Goal: Task Accomplishment & Management: Use online tool/utility

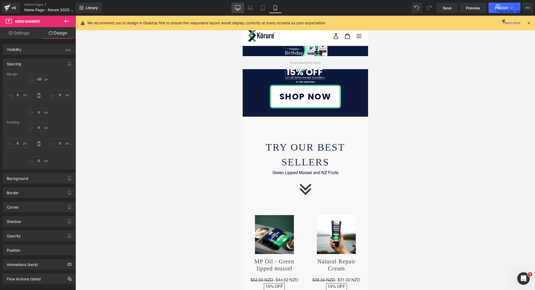
drag, startPoint x: 240, startPoint y: 9, endPoint x: 233, endPoint y: 7, distance: 7.9
click at [240, 9] on icon at bounding box center [237, 7] width 5 height 4
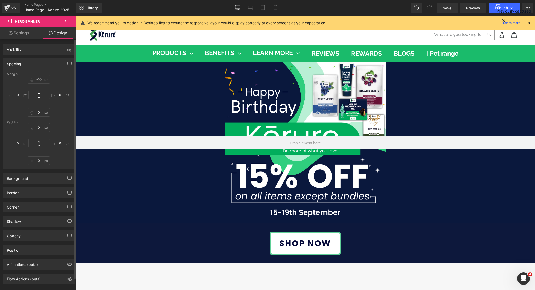
type input "-55"
type input "0"
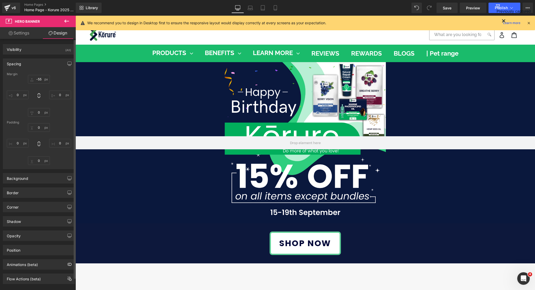
type input "0"
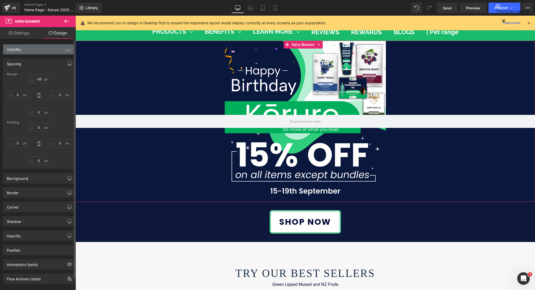
click at [50, 49] on div "Visibility (All)" at bounding box center [39, 49] width 72 height 10
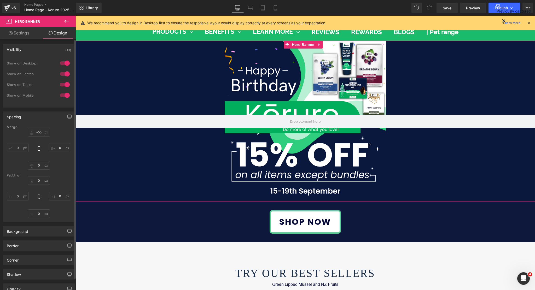
click at [64, 83] on div at bounding box center [65, 84] width 13 height 8
click at [64, 94] on div at bounding box center [65, 95] width 13 height 8
click at [299, 42] on span "Hero Banner" at bounding box center [303, 45] width 25 height 8
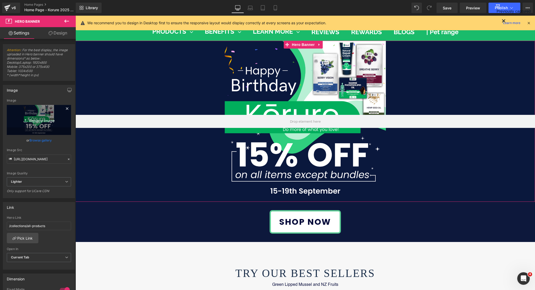
click at [37, 120] on icon "Replace Image" at bounding box center [39, 120] width 42 height 7
type input "C:\fakepath\website banner korure 3056x1146px copy-1.jpg"
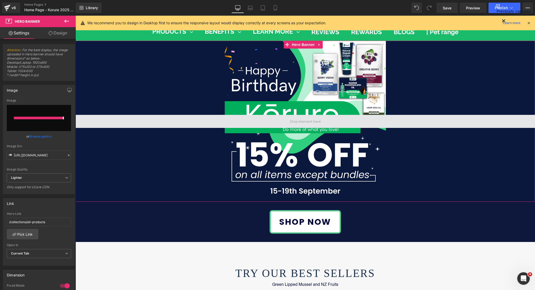
type input "[URL][DOMAIN_NAME]"
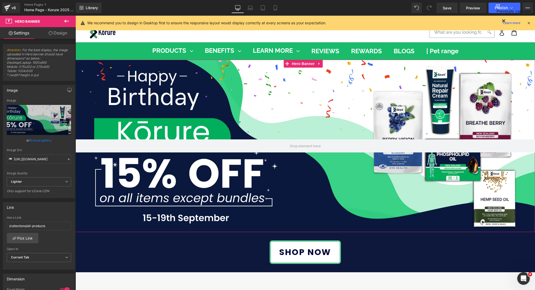
scroll to position [0, 0]
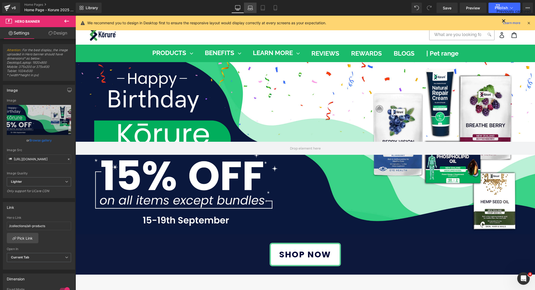
click at [254, 8] on link "Laptop" at bounding box center [250, 8] width 13 height 10
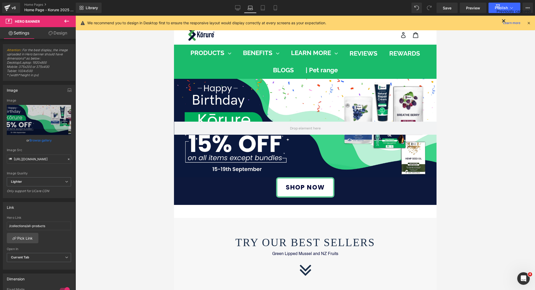
scroll to position [17, 0]
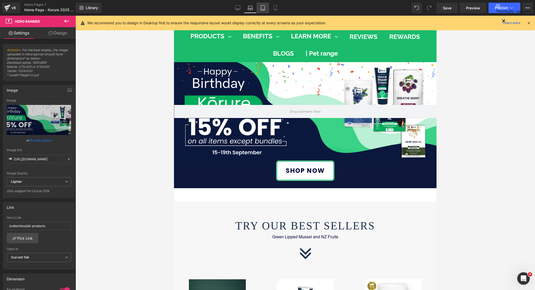
click at [266, 8] on link "Tablet" at bounding box center [263, 8] width 13 height 10
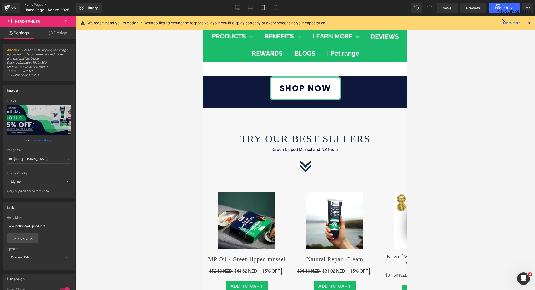
scroll to position [0, 0]
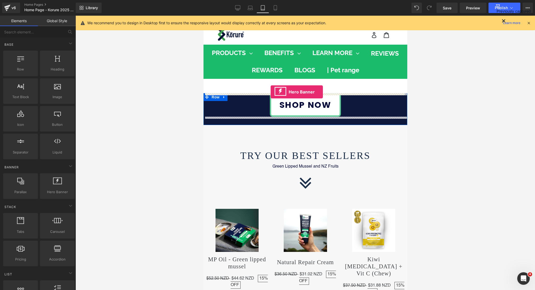
drag, startPoint x: 260, startPoint y: 207, endPoint x: 270, endPoint y: 92, distance: 115.7
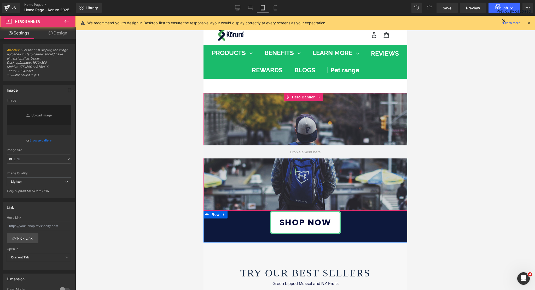
type input "[URL][DOMAIN_NAME]"
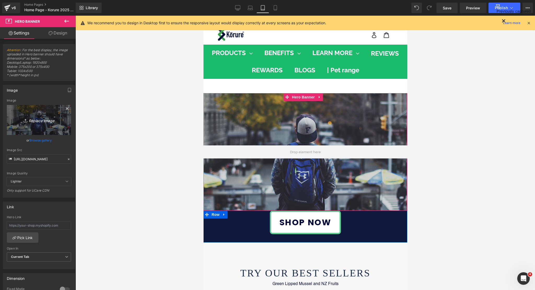
click at [40, 122] on icon "Replace Image" at bounding box center [39, 120] width 42 height 7
type input "C:\fakepath\happy birthday korure copy-4 (1).jpg"
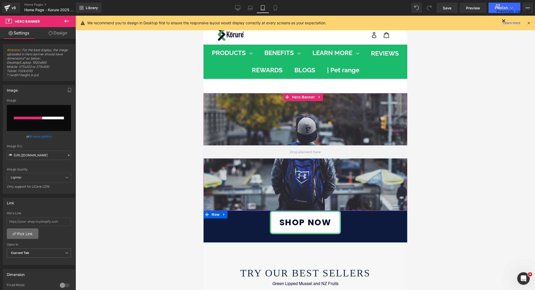
click at [20, 236] on link "Pick Link" at bounding box center [23, 234] width 32 height 10
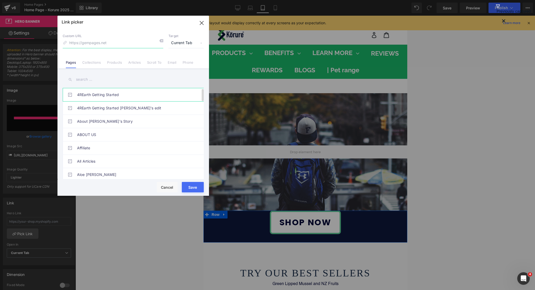
type input "[URL][DOMAIN_NAME]"
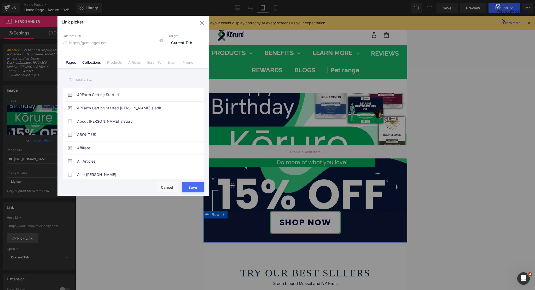
click at [91, 66] on link "Collections" at bounding box center [91, 64] width 19 height 8
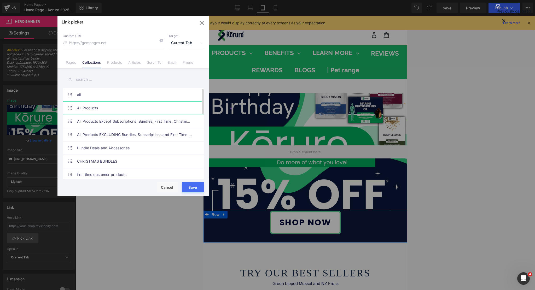
click at [85, 111] on link "All Products" at bounding box center [134, 108] width 115 height 13
type input "/collections/all-products"
click at [196, 188] on button "Save" at bounding box center [193, 187] width 22 height 10
type input "/collections/all-products"
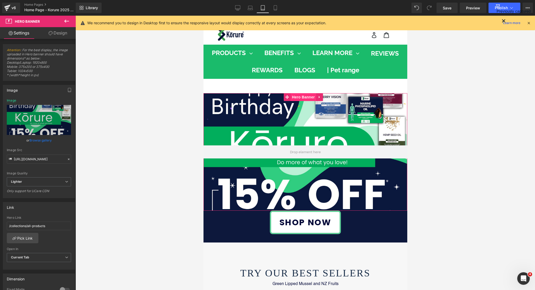
click at [302, 97] on span "Hero Banner" at bounding box center [303, 97] width 25 height 8
click at [56, 32] on link "Design" at bounding box center [58, 33] width 38 height 12
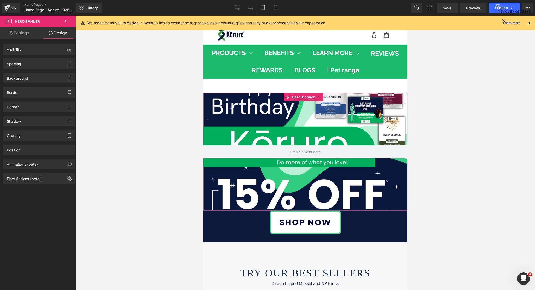
type input "0"
type input "200"
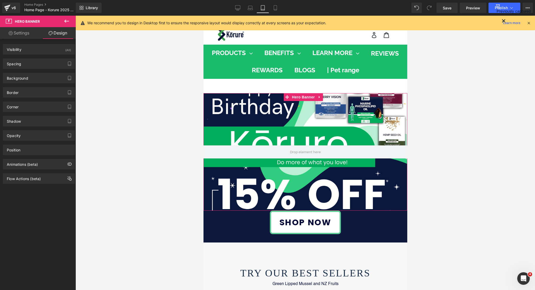
type input "0"
type input "200"
type input "0"
click at [34, 65] on div "Spacing" at bounding box center [39, 64] width 72 height 10
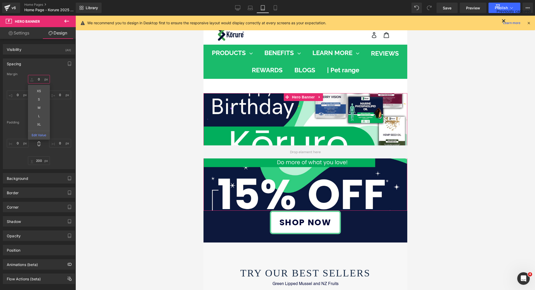
click at [36, 83] on input "0" at bounding box center [39, 79] width 22 height 9
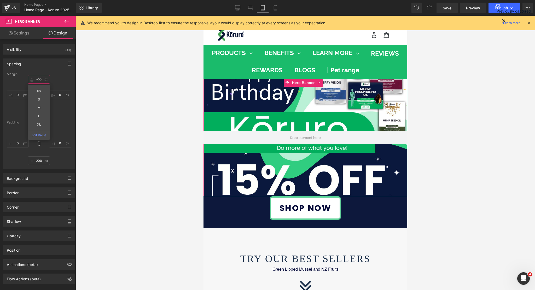
type input "-55"
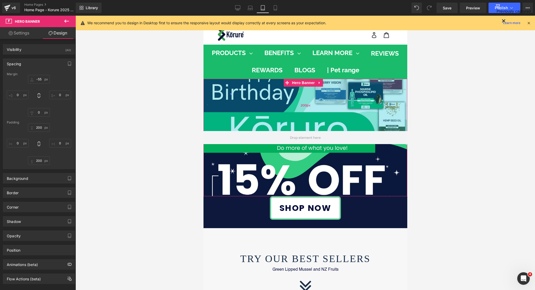
click at [303, 107] on span "200px" at bounding box center [305, 105] width 10 height 5
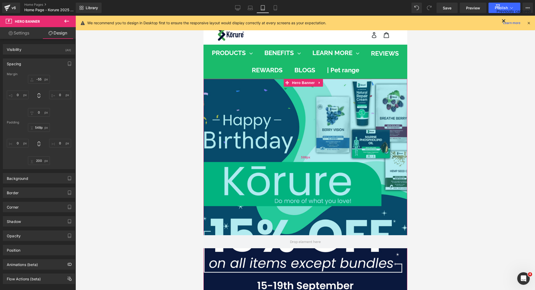
type input "547px"
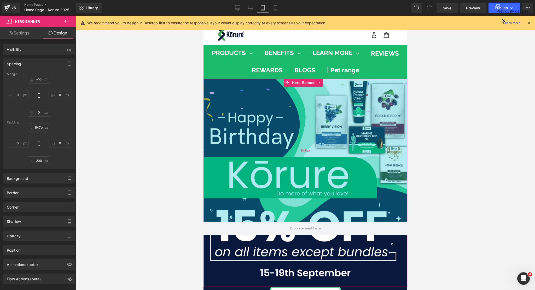
drag, startPoint x: 303, startPoint y: 107, endPoint x: 328, endPoint y: 197, distance: 94.0
click at [328, 197] on div "547px" at bounding box center [305, 150] width 204 height 143
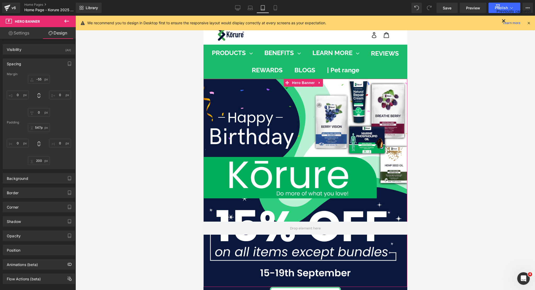
click at [28, 36] on link "Settings" at bounding box center [19, 33] width 38 height 12
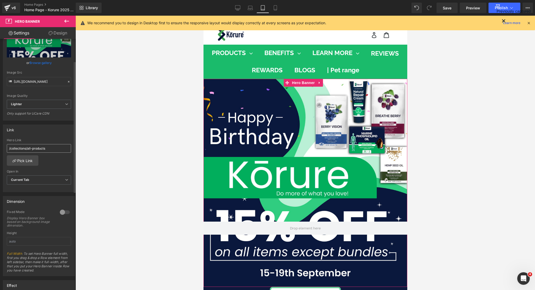
scroll to position [78, 0]
drag, startPoint x: 62, startPoint y: 211, endPoint x: 65, endPoint y: 213, distance: 3.5
click at [62, 211] on div at bounding box center [65, 211] width 13 height 8
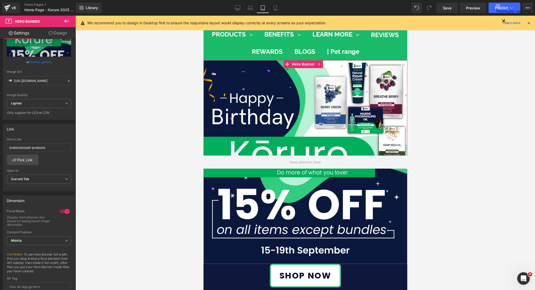
scroll to position [0, 0]
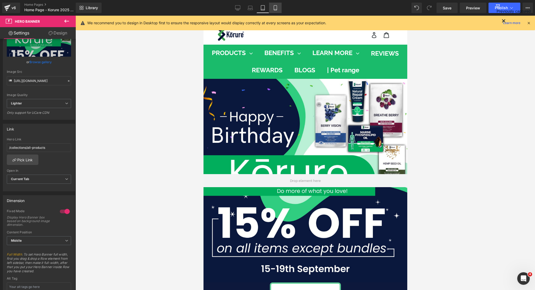
click at [275, 11] on link "Mobile" at bounding box center [275, 8] width 13 height 10
type input "[URL][DOMAIN_NAME]"
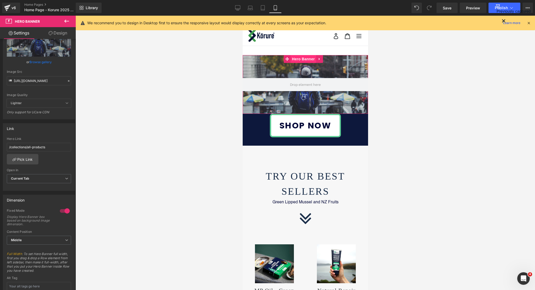
click at [299, 62] on span "Hero Banner" at bounding box center [303, 59] width 25 height 8
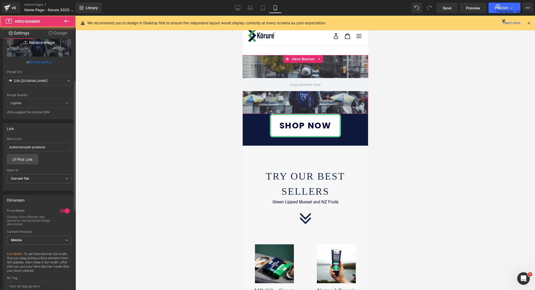
click at [36, 48] on link "Replace Image" at bounding box center [39, 42] width 64 height 30
type input "C:\fakepath\happy birthday korure copy-4 (1).jpg"
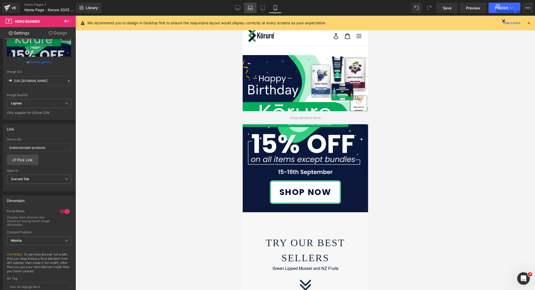
click at [252, 9] on icon at bounding box center [250, 7] width 5 height 5
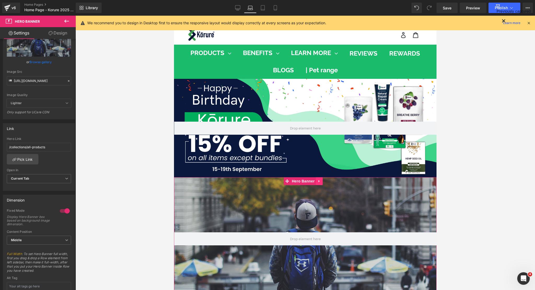
click at [318, 183] on link at bounding box center [319, 181] width 7 height 8
click at [263, 11] on link "Tablet" at bounding box center [263, 8] width 13 height 10
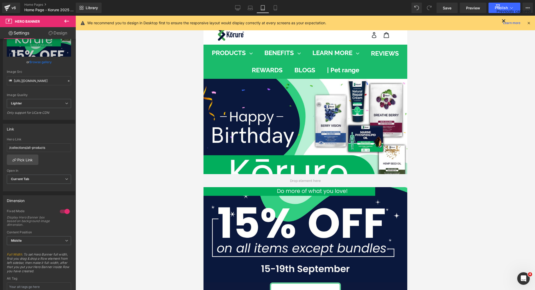
type input "[URL][DOMAIN_NAME]"
click at [57, 32] on link "Design" at bounding box center [58, 33] width 38 height 12
type input "-55"
type input "0"
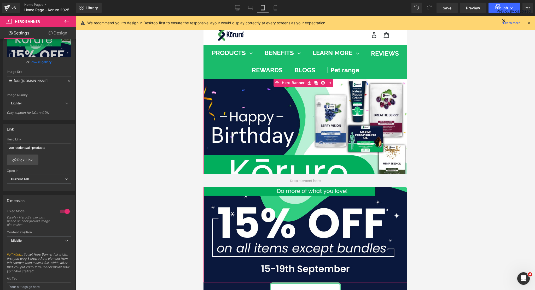
type input "0"
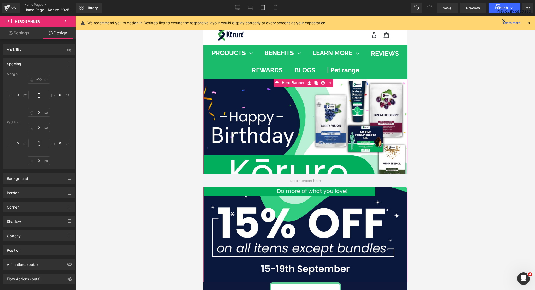
click at [24, 31] on link "Settings" at bounding box center [19, 33] width 38 height 12
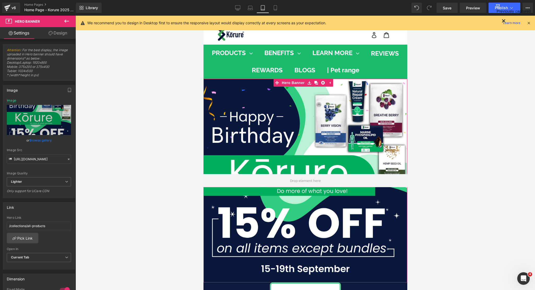
click at [50, 35] on icon at bounding box center [51, 33] width 4 height 4
type input "-55"
type input "0"
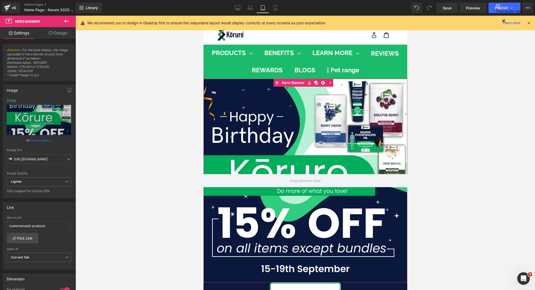
type input "0"
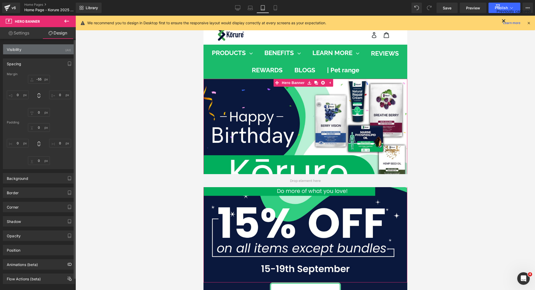
click at [27, 48] on div "Visibility (All)" at bounding box center [39, 49] width 72 height 10
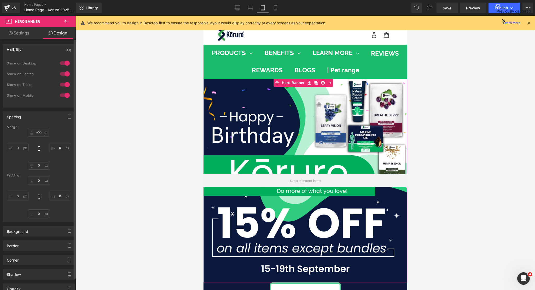
click at [59, 63] on div at bounding box center [65, 63] width 13 height 8
click at [62, 73] on div at bounding box center [65, 74] width 13 height 8
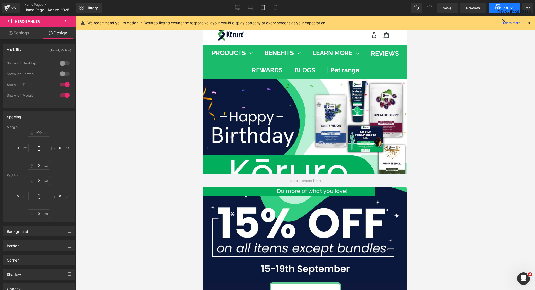
click at [491, 9] on button "Publish" at bounding box center [505, 8] width 32 height 10
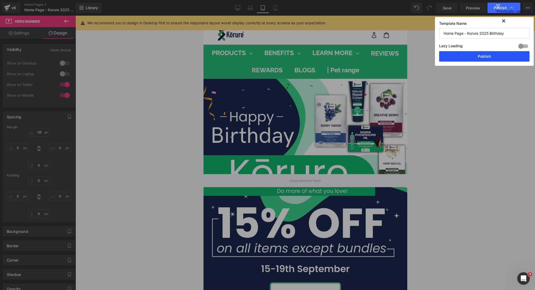
click at [471, 54] on button "Publish" at bounding box center [484, 56] width 90 height 10
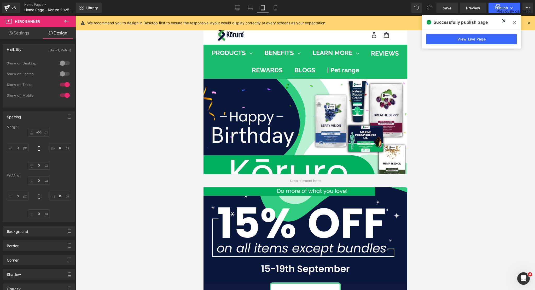
click at [386, 4] on div "Library Tablet Desktop Laptop Tablet Mobile Save Preview Publish Scheduled View…" at bounding box center [305, 8] width 459 height 10
click at [497, 6] on span "Publish" at bounding box center [501, 8] width 13 height 4
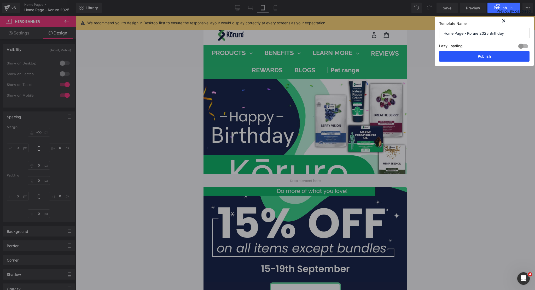
click at [494, 54] on button "Publish" at bounding box center [484, 56] width 90 height 10
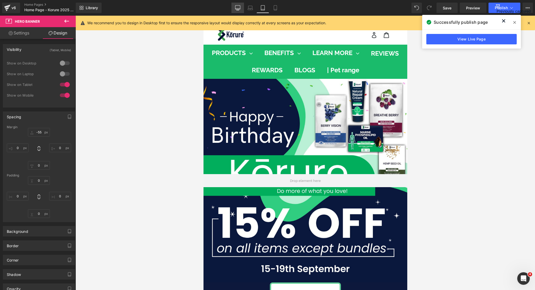
click at [236, 10] on icon at bounding box center [237, 7] width 5 height 5
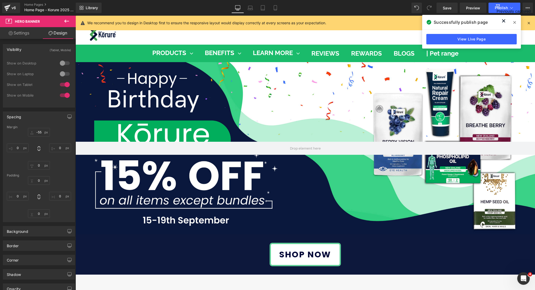
type input "0"
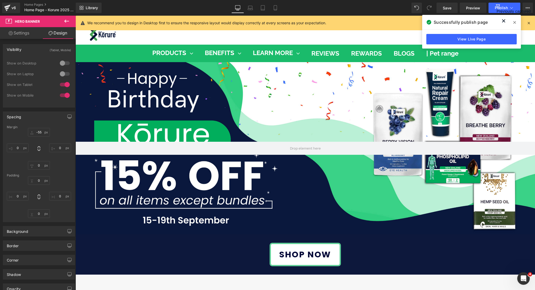
type input "0"
click at [292, 115] on div at bounding box center [306, 148] width 460 height 172
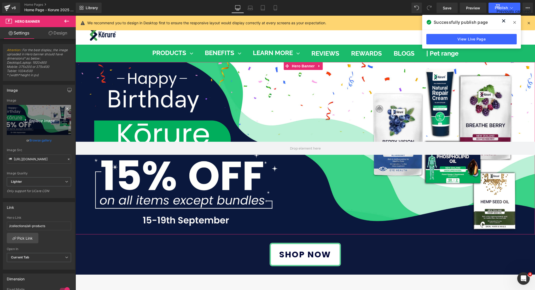
click at [39, 120] on icon "Replace Image" at bounding box center [39, 120] width 42 height 7
type input "C:\fakepath\website banner korure 3056x1146px copy-1.png"
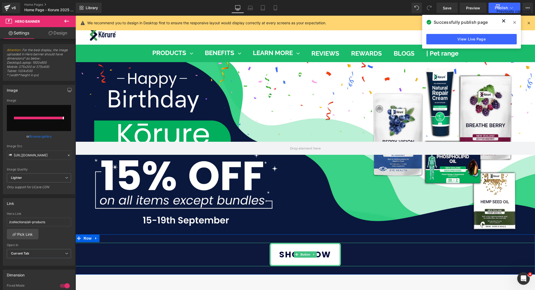
type input "[URL][DOMAIN_NAME]"
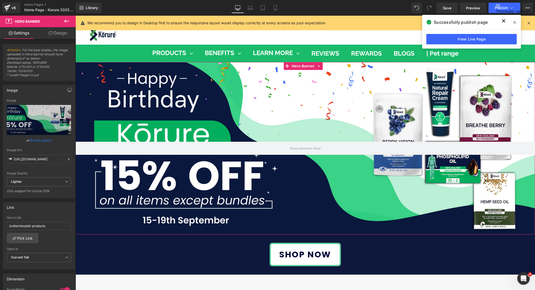
click at [295, 97] on div at bounding box center [306, 148] width 460 height 172
click at [247, 11] on link "Laptop" at bounding box center [250, 8] width 13 height 10
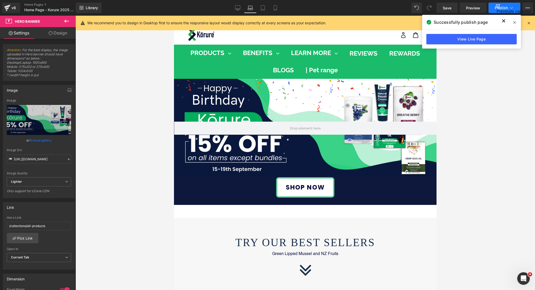
click at [512, 11] on button "Publish" at bounding box center [505, 8] width 32 height 10
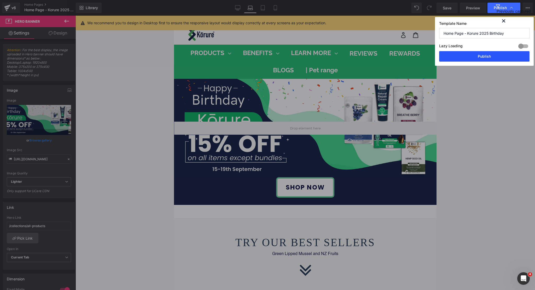
click at [482, 55] on button "Publish" at bounding box center [484, 56] width 90 height 10
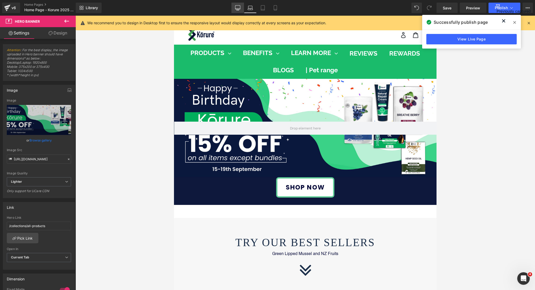
click at [237, 7] on icon at bounding box center [237, 7] width 5 height 5
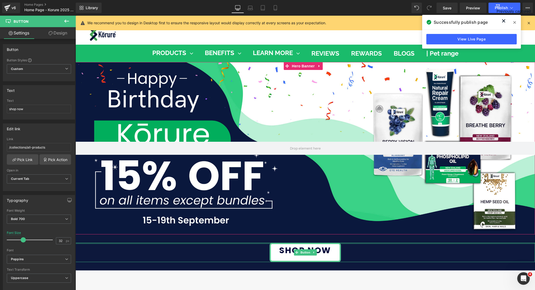
drag, startPoint x: 306, startPoint y: 241, endPoint x: 299, endPoint y: 222, distance: 20.3
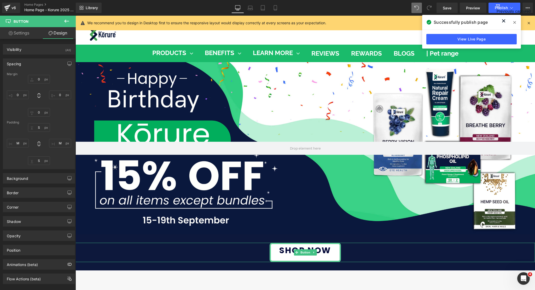
type input "0"
type input "S"
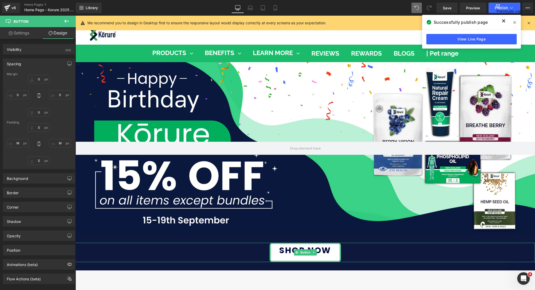
type input "M"
type input "S"
type input "M"
click at [301, 252] on span "Button" at bounding box center [305, 253] width 12 height 6
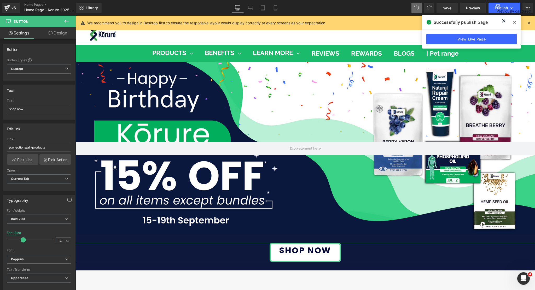
click at [54, 35] on link "Design" at bounding box center [58, 33] width 38 height 12
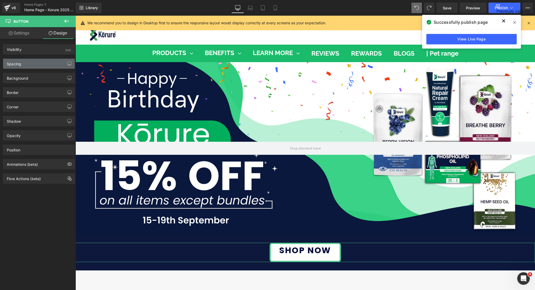
type input "0"
type input "S"
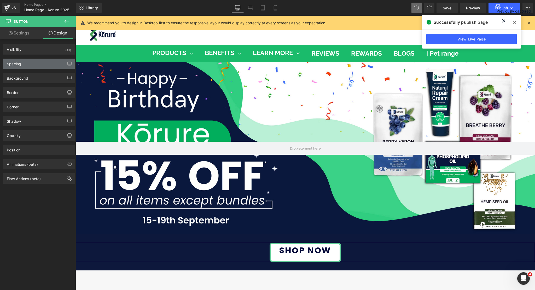
type input "M"
type input "S"
type input "M"
click at [37, 65] on div "Spacing" at bounding box center [39, 64] width 72 height 10
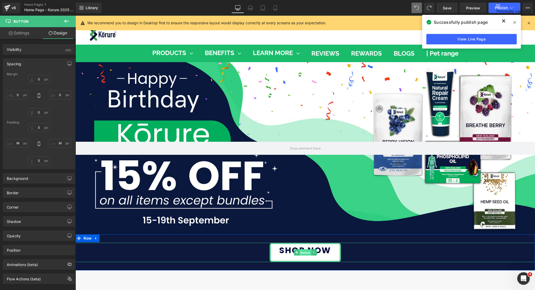
click at [300, 251] on span "Button" at bounding box center [305, 253] width 12 height 6
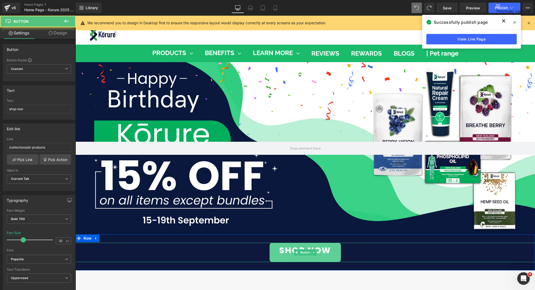
click at [279, 247] on span "shop now" at bounding box center [305, 250] width 52 height 13
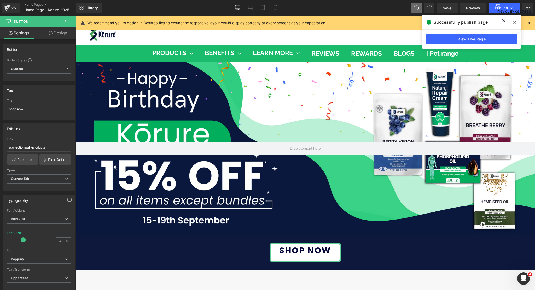
click at [50, 36] on link "Design" at bounding box center [58, 33] width 38 height 12
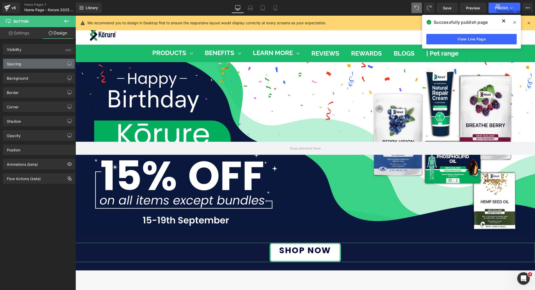
click at [31, 63] on div "Spacing" at bounding box center [39, 64] width 72 height 10
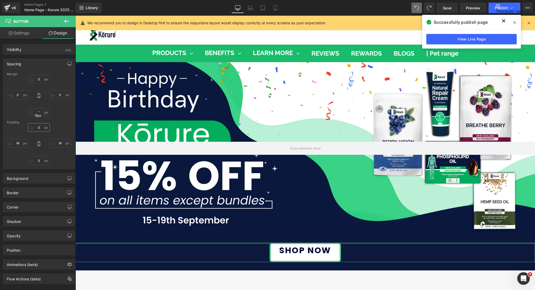
click at [37, 128] on input "S" at bounding box center [39, 127] width 22 height 9
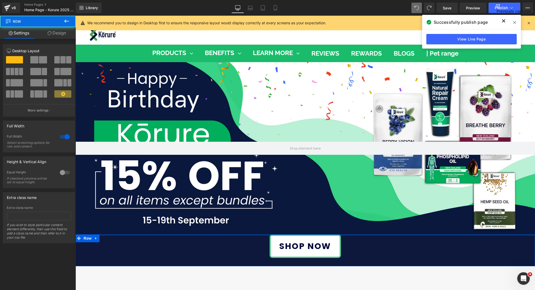
drag, startPoint x: 227, startPoint y: 240, endPoint x: 228, endPoint y: 211, distance: 28.8
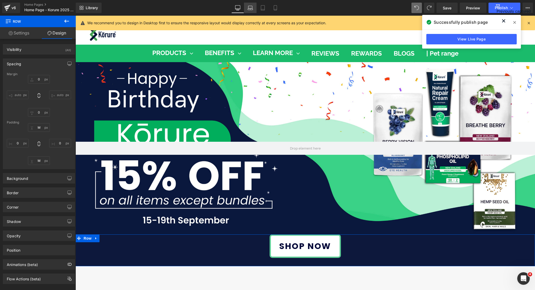
click at [253, 11] on link "Laptop" at bounding box center [250, 8] width 13 height 10
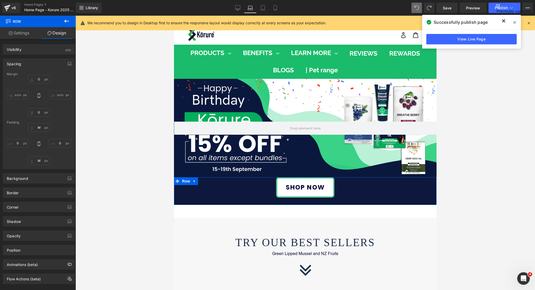
type input "0"
type input "M"
type input "0"
type input "M"
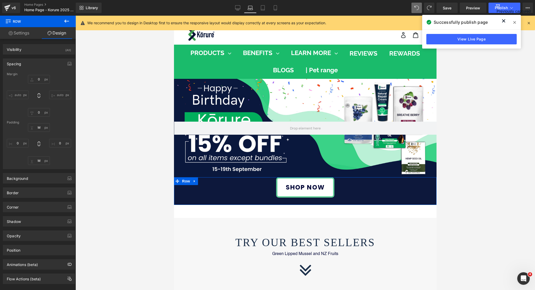
type input "0"
click at [264, 10] on icon at bounding box center [262, 7] width 5 height 5
type input "0"
type input "M"
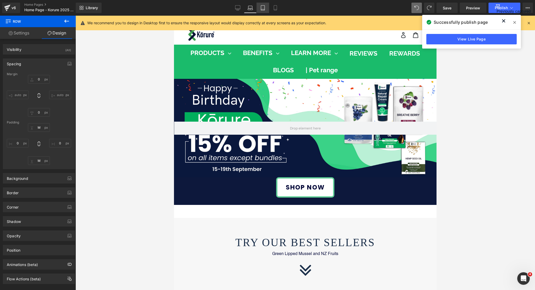
type input "0"
type input "M"
type input "0"
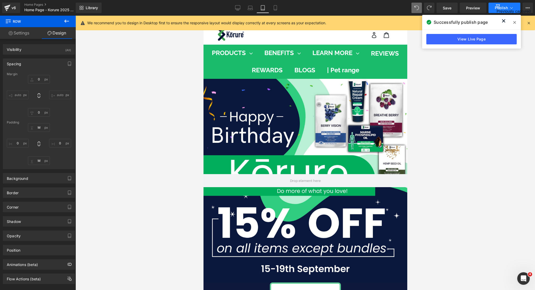
click at [502, 7] on span "Publish" at bounding box center [501, 8] width 13 height 4
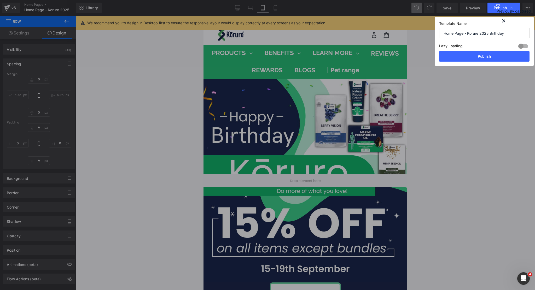
click at [487, 55] on button "Publish" at bounding box center [484, 56] width 90 height 10
